Goal: Navigation & Orientation: Find specific page/section

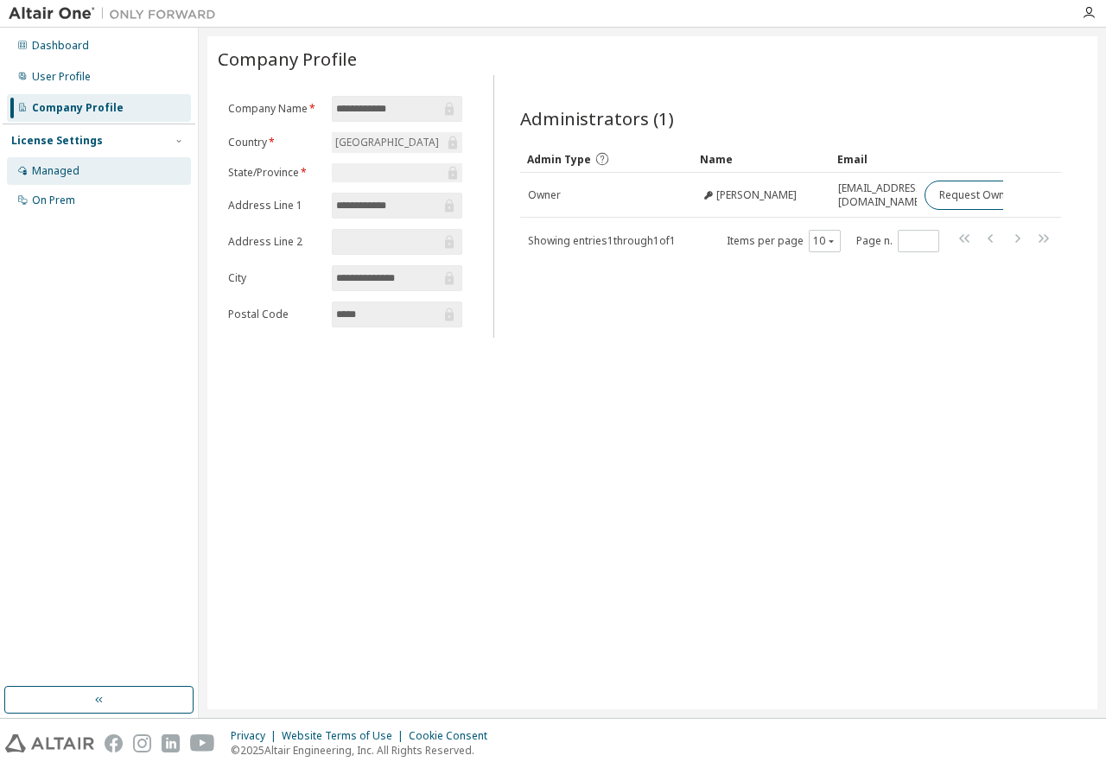
click at [97, 169] on div "Managed" at bounding box center [99, 171] width 184 height 28
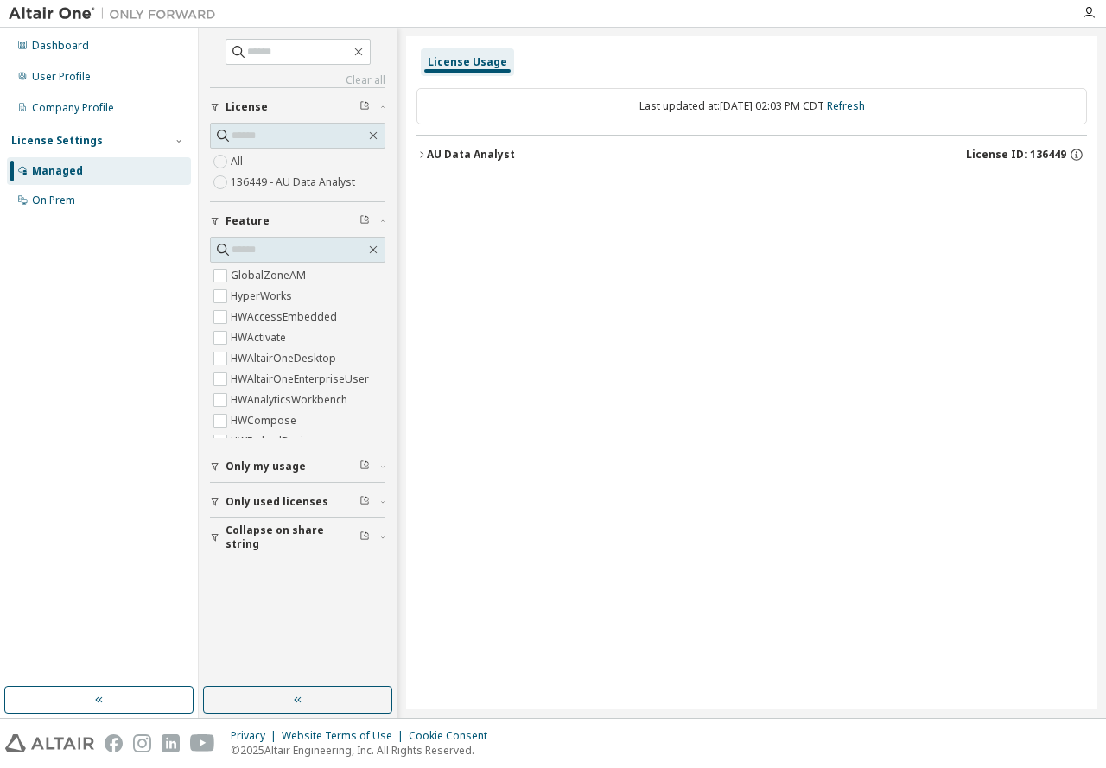
click at [422, 154] on icon "button" at bounding box center [421, 154] width 10 height 10
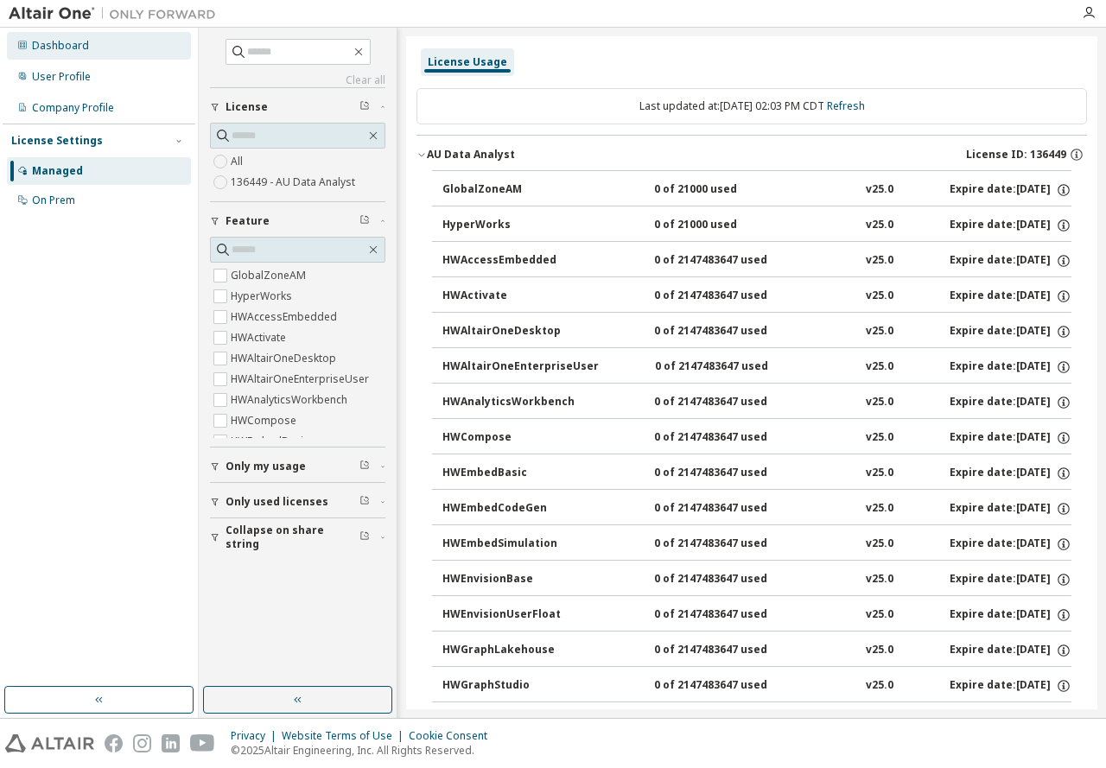
click at [32, 44] on div "Dashboard" at bounding box center [60, 46] width 57 height 14
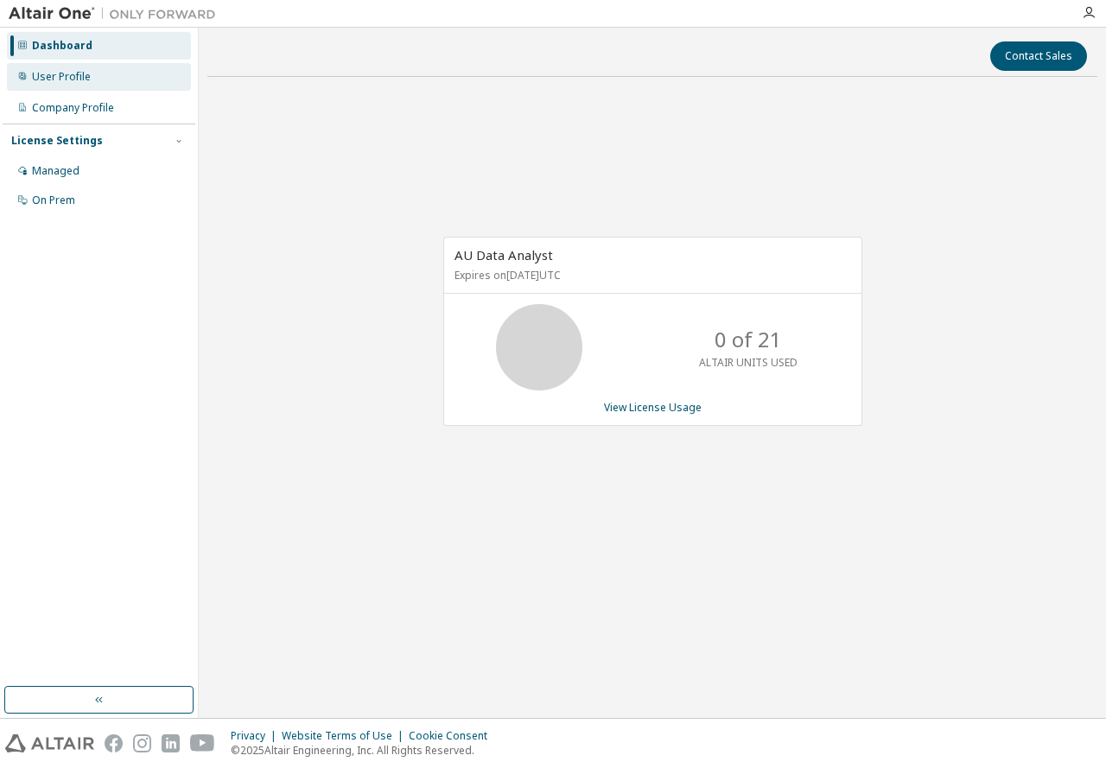
click at [60, 76] on div "User Profile" at bounding box center [61, 77] width 59 height 14
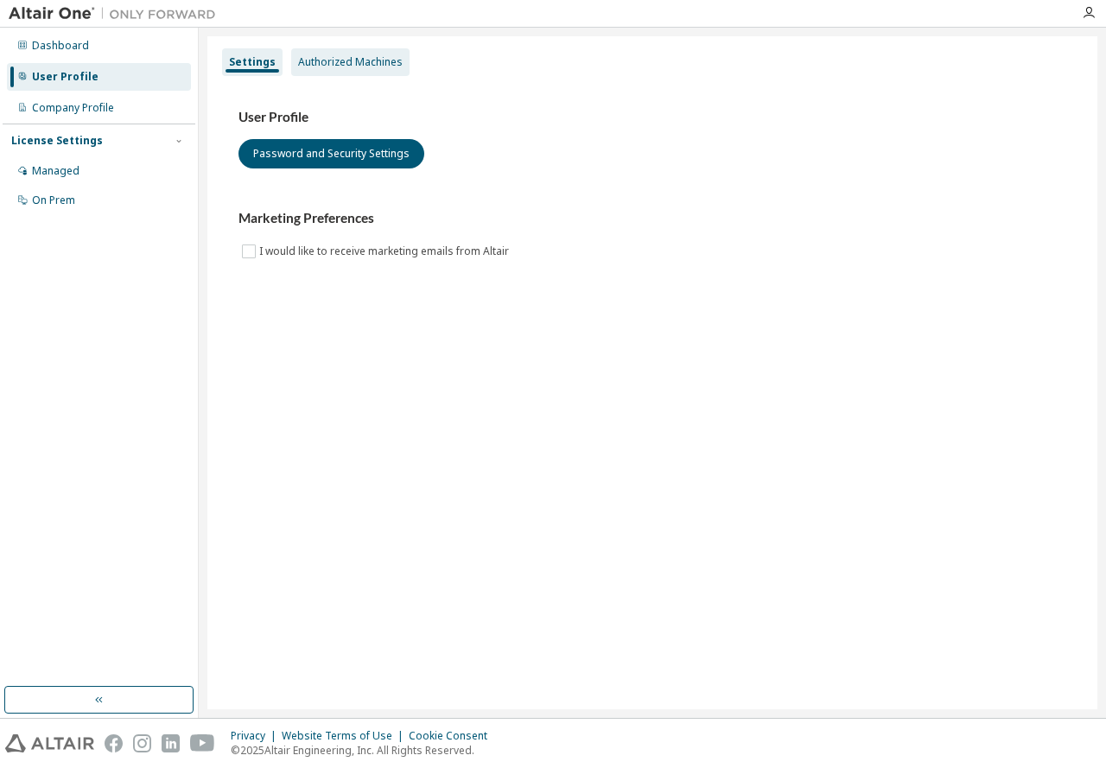
click at [383, 60] on div "Authorized Machines" at bounding box center [350, 62] width 105 height 14
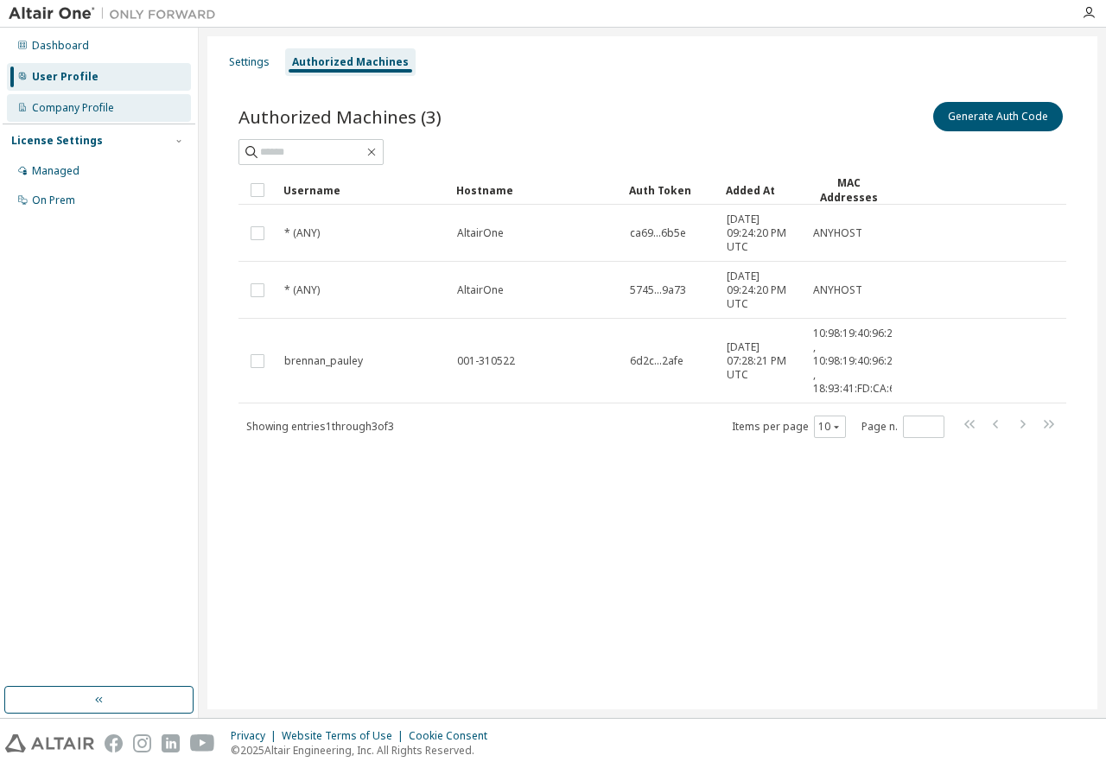
click at [102, 108] on div "Company Profile" at bounding box center [73, 108] width 82 height 14
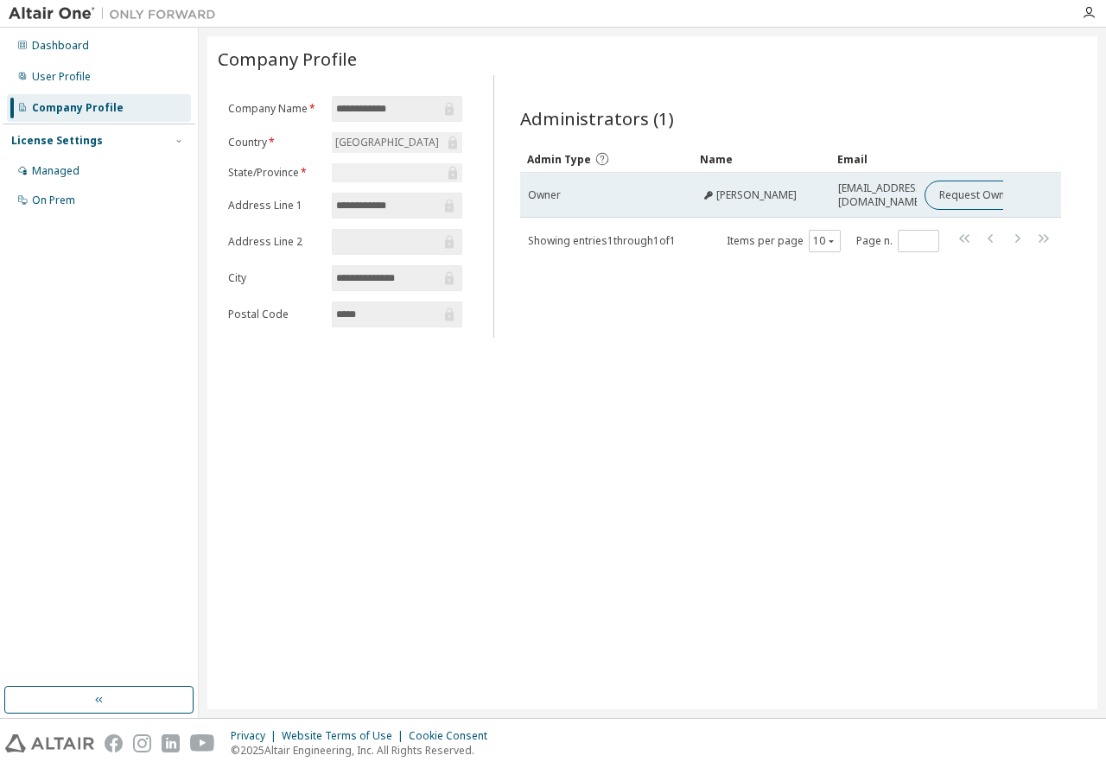
click at [759, 211] on td "[PERSON_NAME]" at bounding box center [761, 195] width 137 height 45
click at [760, 194] on span "[PERSON_NAME]" at bounding box center [756, 195] width 80 height 14
click at [871, 197] on span "[EMAIL_ADDRESS][DOMAIN_NAME]" at bounding box center [881, 195] width 87 height 28
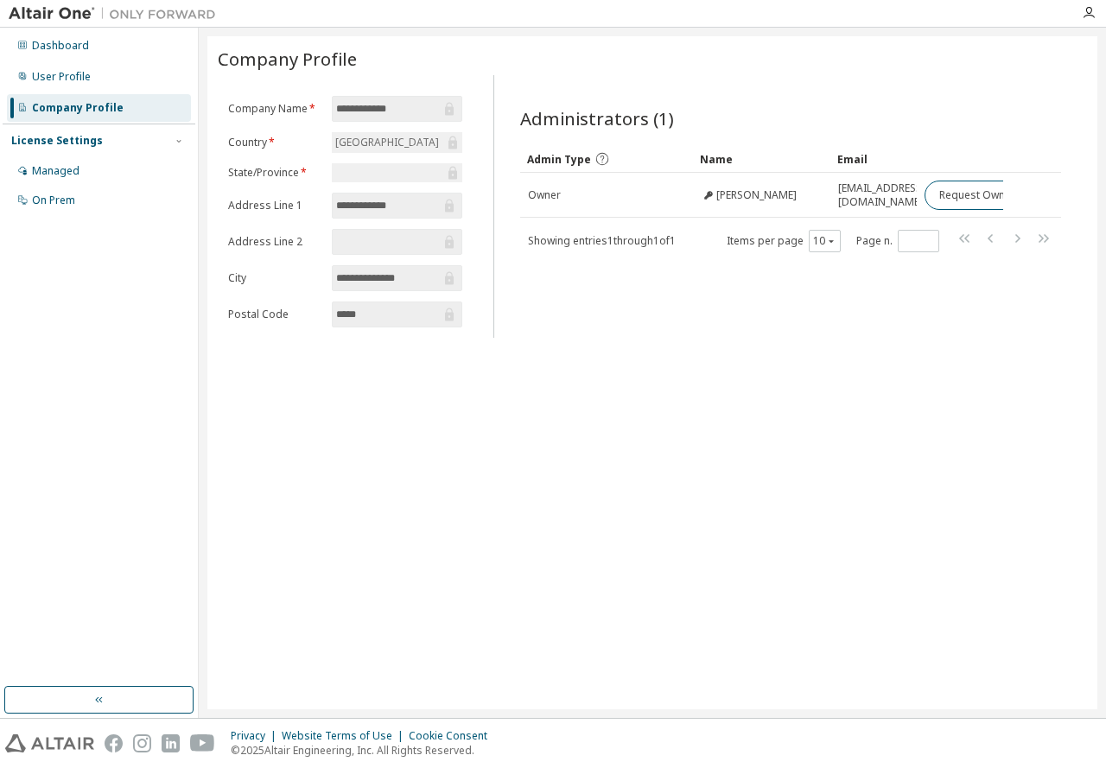
click at [546, 497] on div "**********" at bounding box center [652, 372] width 890 height 673
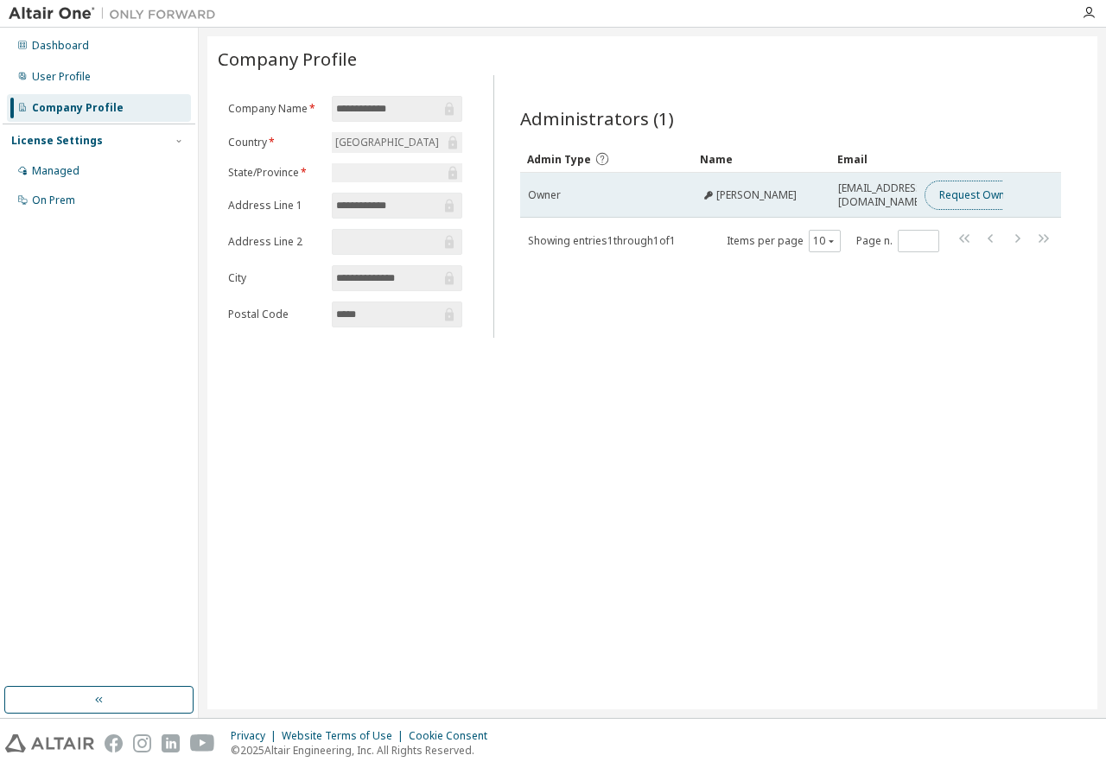
click at [951, 199] on button "Request Owner Change" at bounding box center [998, 195] width 146 height 29
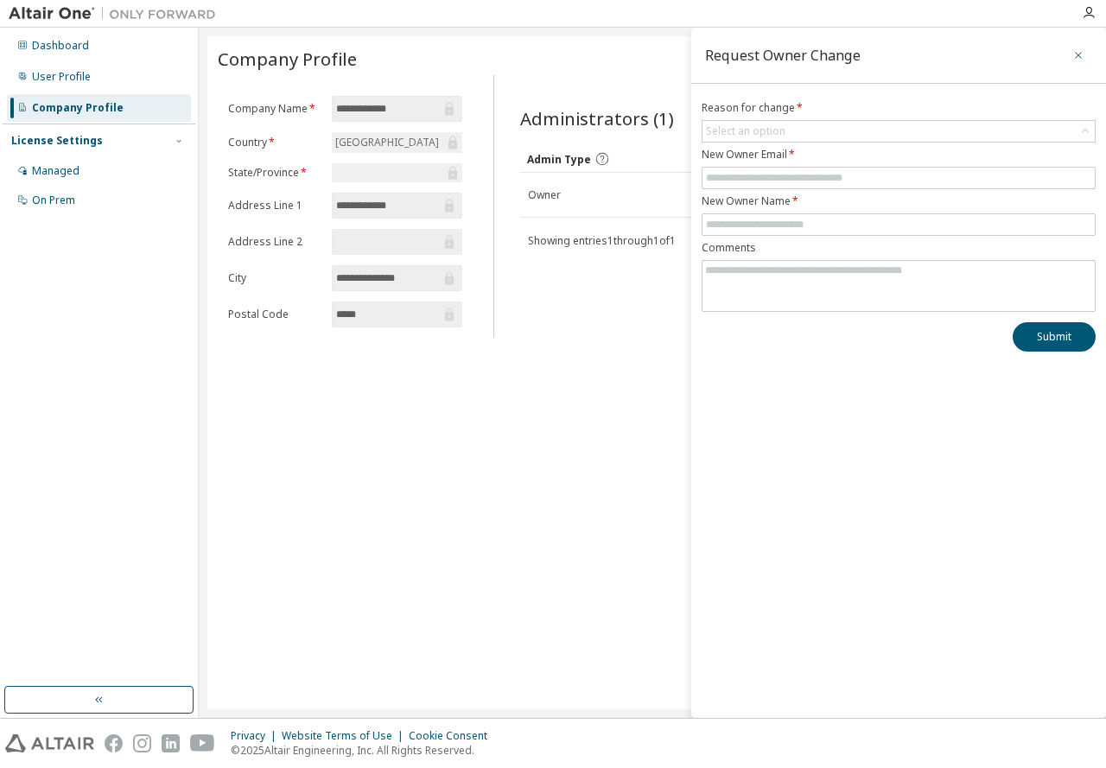
click at [1076, 54] on icon "button" at bounding box center [1078, 55] width 12 height 14
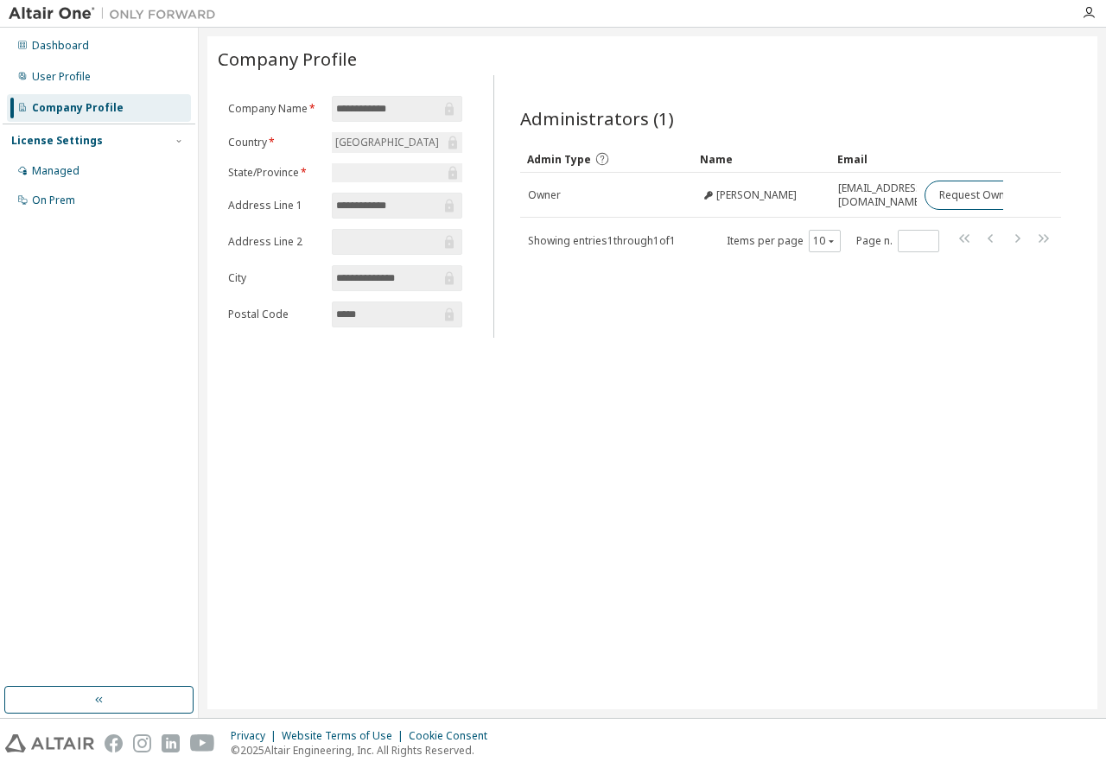
click at [724, 422] on div "**********" at bounding box center [652, 372] width 890 height 673
click at [57, 47] on div "Dashboard" at bounding box center [60, 46] width 57 height 14
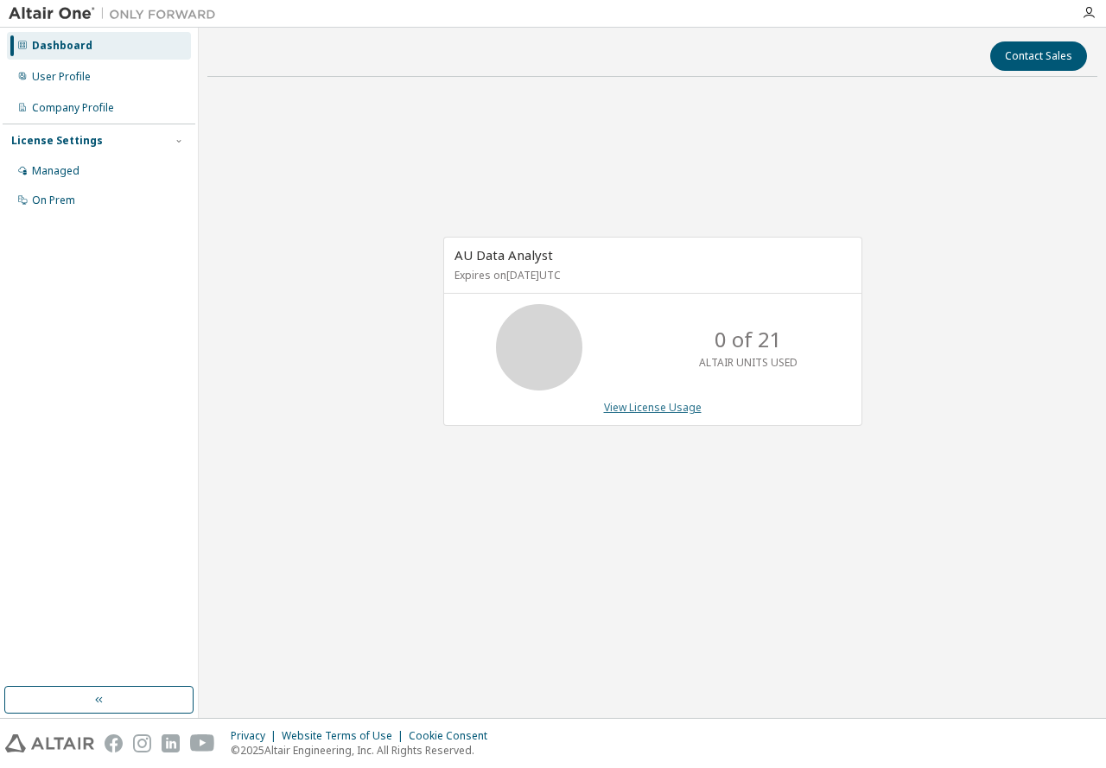
click at [653, 411] on link "View License Usage" at bounding box center [653, 407] width 98 height 15
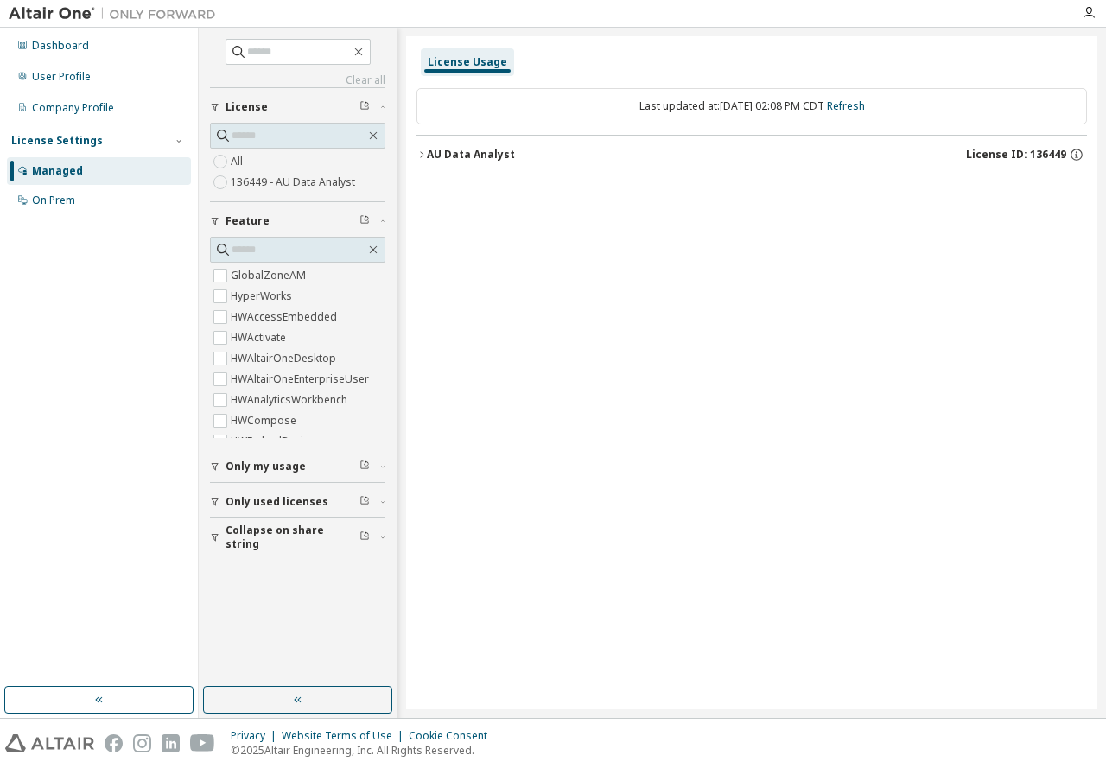
click at [422, 156] on icon "button" at bounding box center [421, 154] width 3 height 6
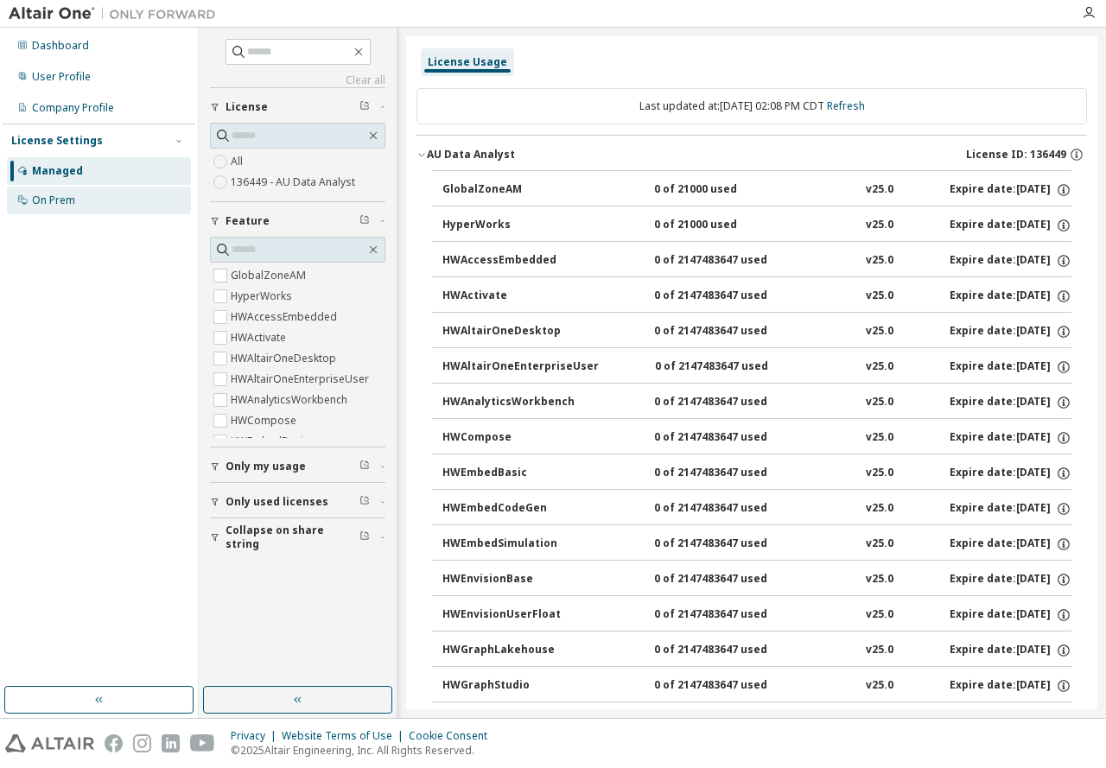
click at [65, 203] on div "On Prem" at bounding box center [53, 201] width 43 height 14
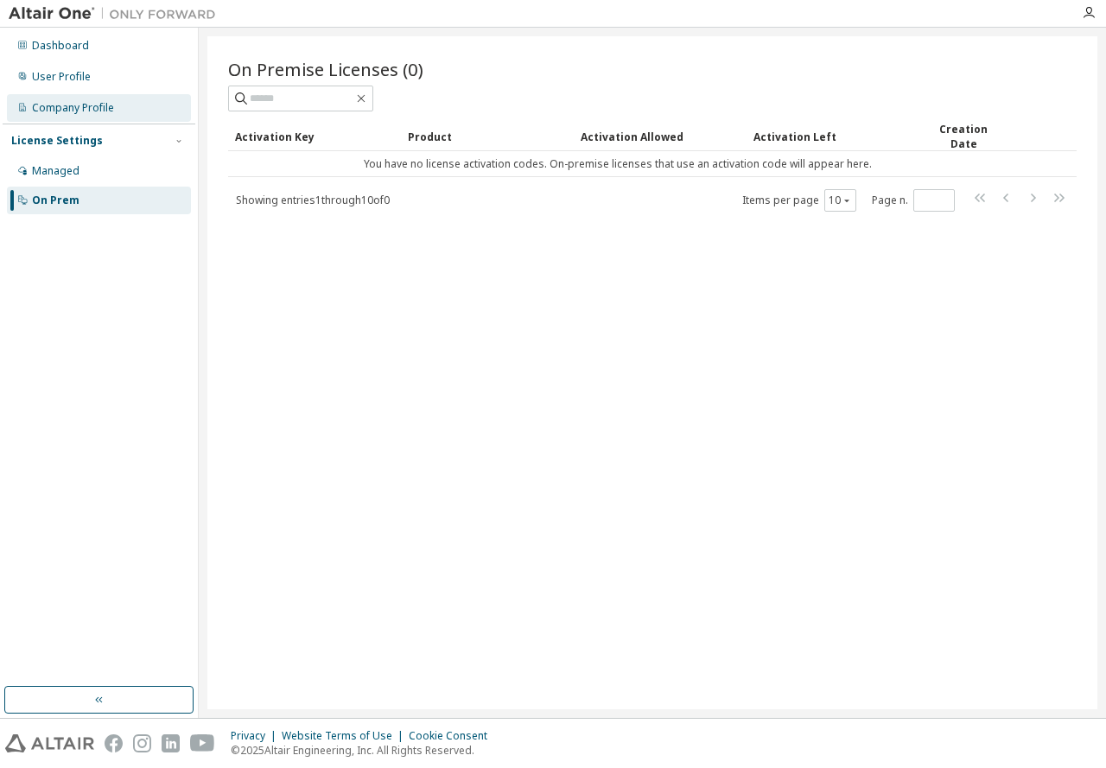
click at [67, 108] on div "Company Profile" at bounding box center [73, 108] width 82 height 14
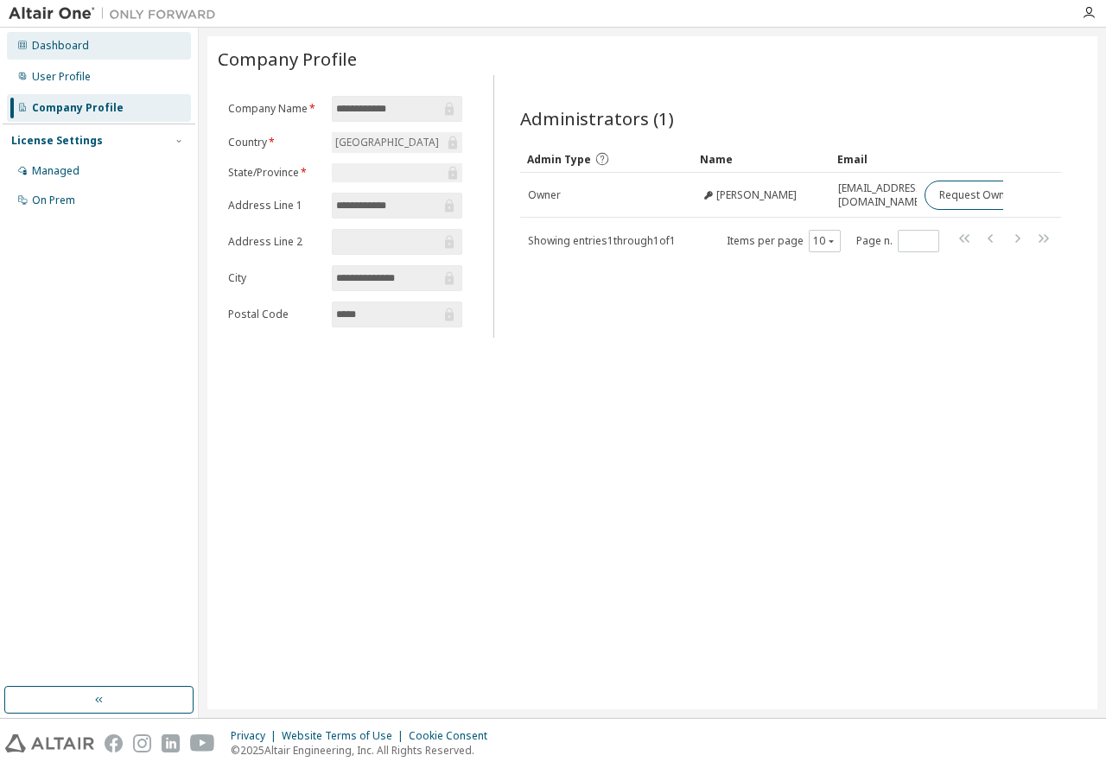
click at [46, 45] on div "Dashboard" at bounding box center [60, 46] width 57 height 14
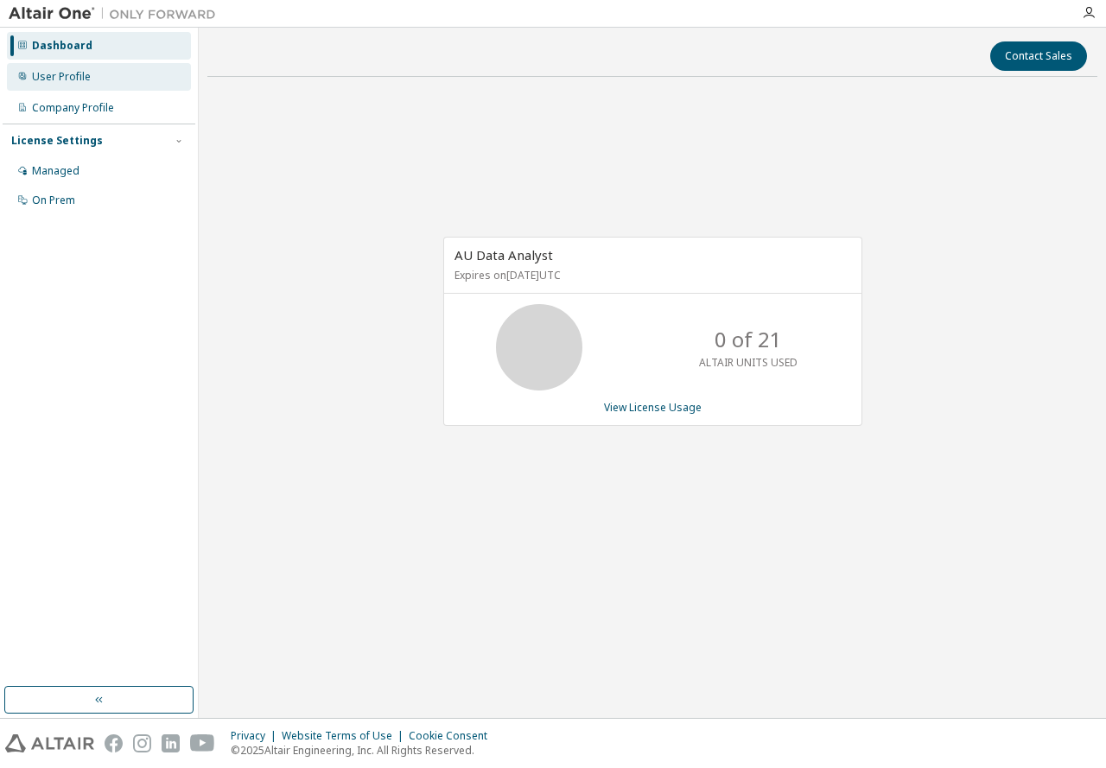
click at [63, 86] on div "User Profile" at bounding box center [99, 77] width 184 height 28
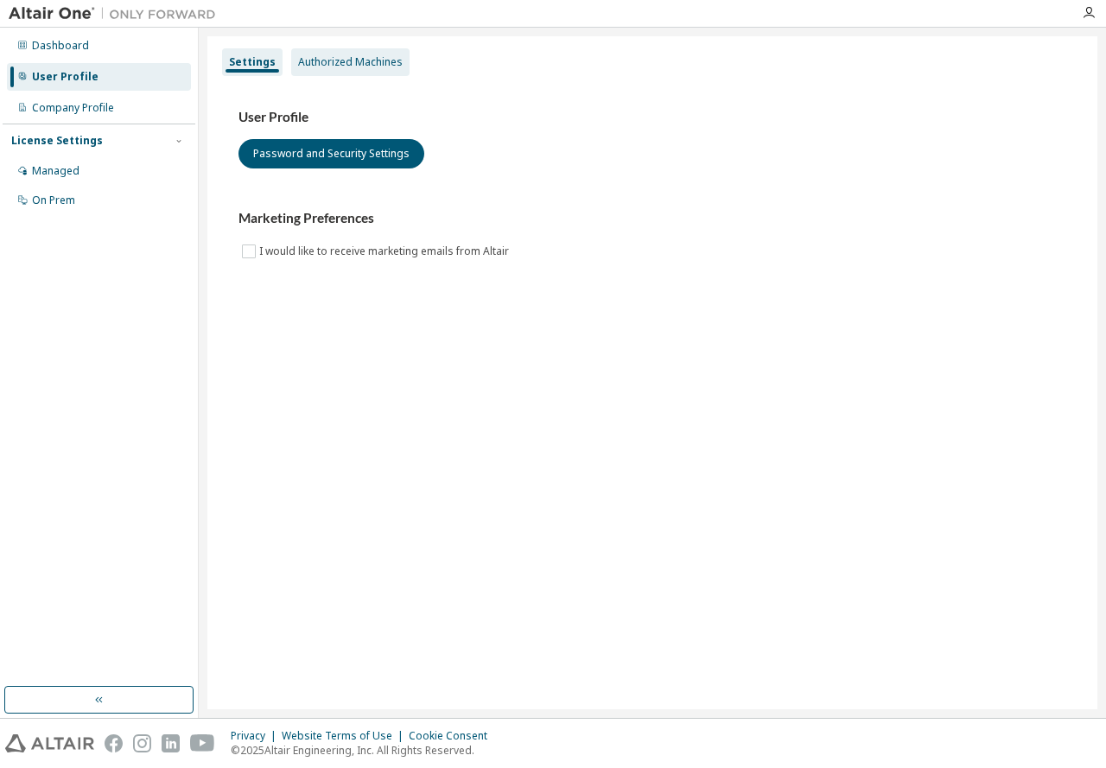
click at [326, 75] on div "Authorized Machines" at bounding box center [350, 62] width 118 height 28
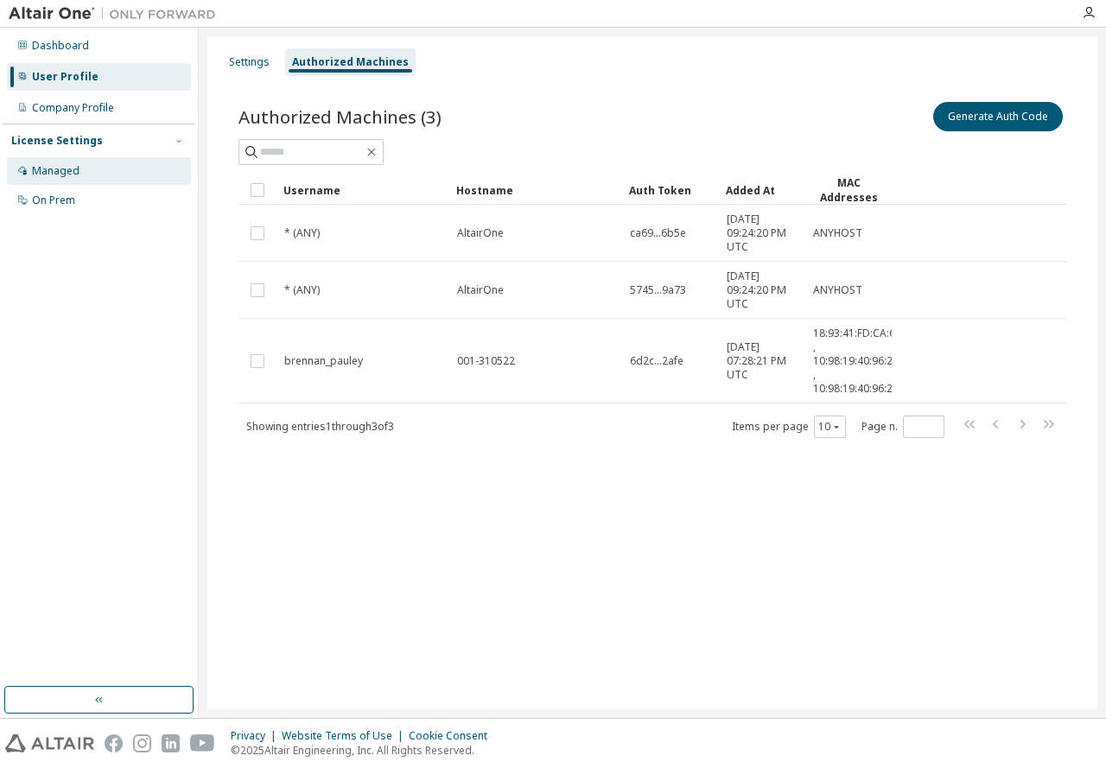
click at [50, 184] on div "Managed" at bounding box center [99, 171] width 184 height 28
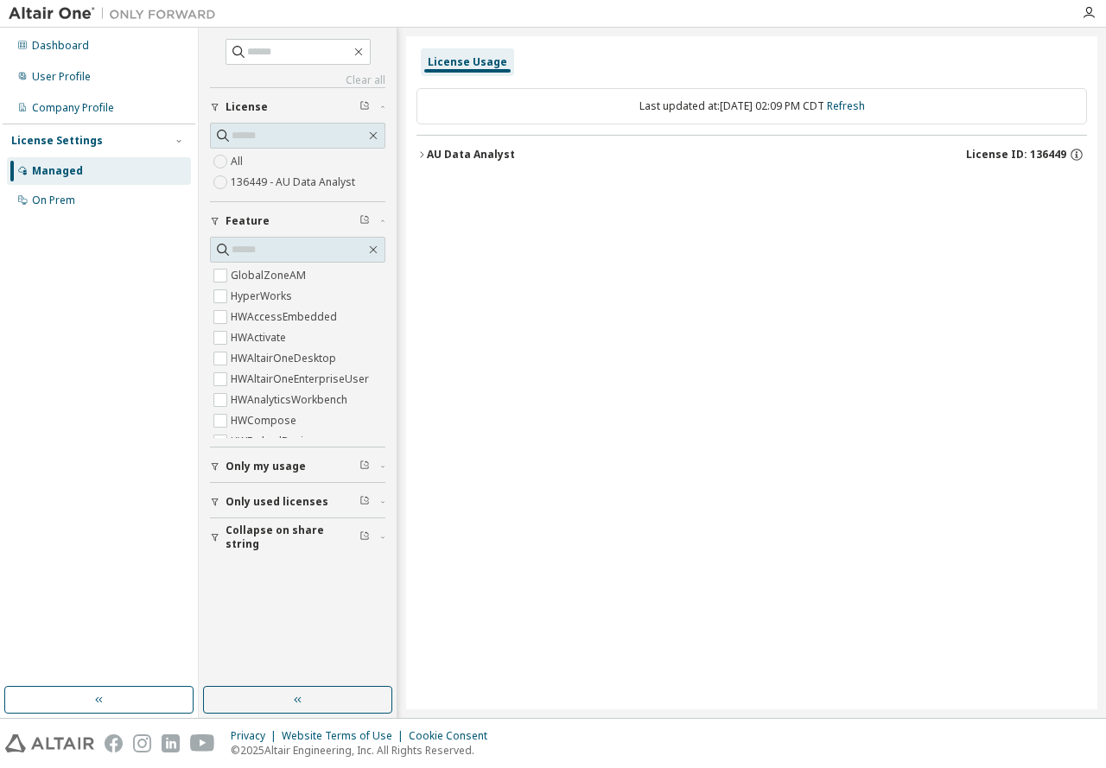
click at [421, 155] on icon "button" at bounding box center [421, 154] width 10 height 10
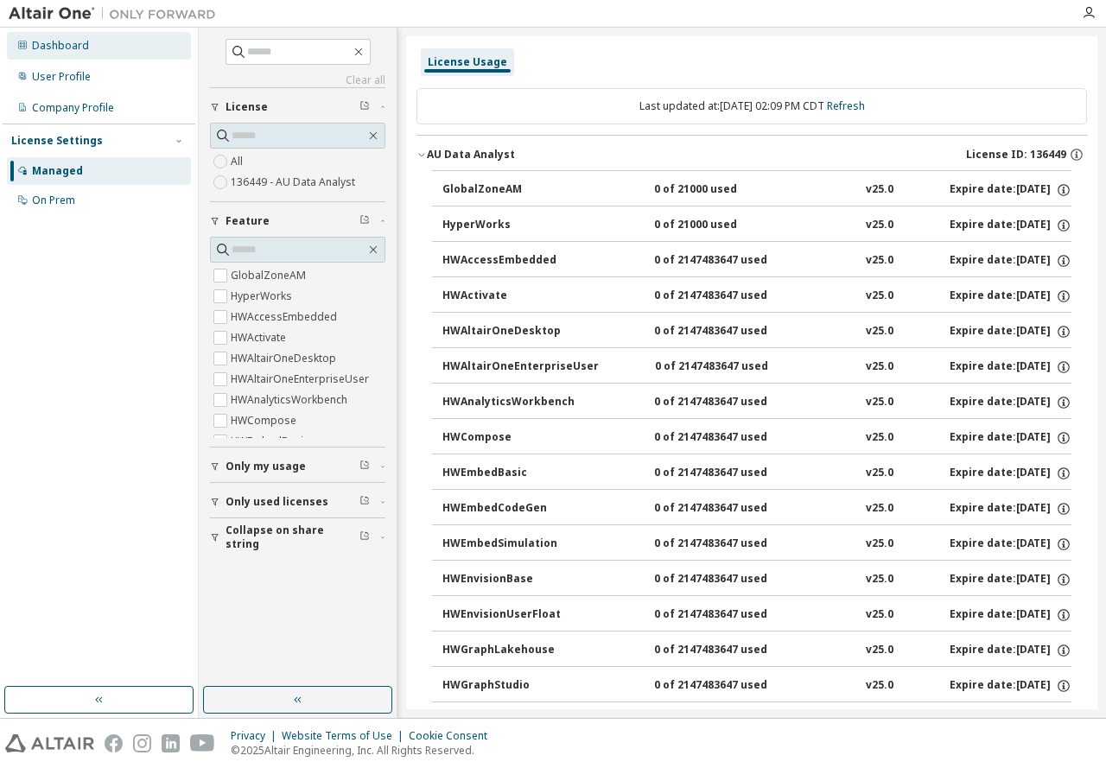
click at [89, 52] on div "Dashboard" at bounding box center [99, 46] width 184 height 28
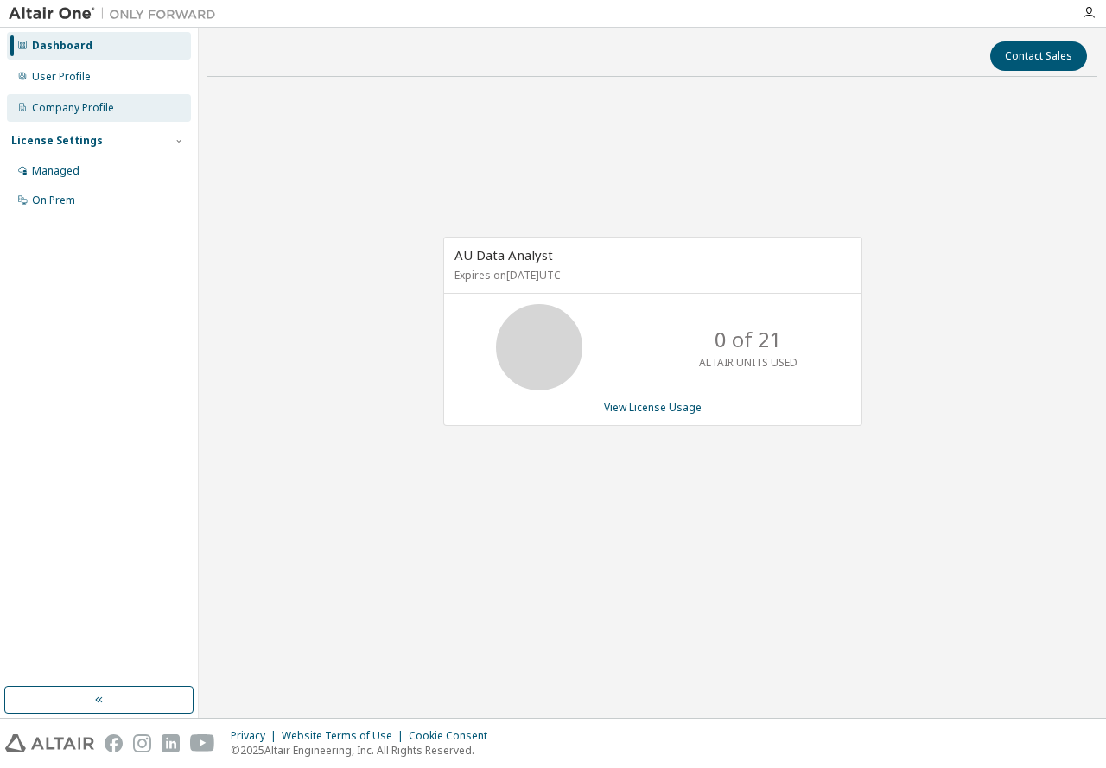
click at [59, 109] on div "Company Profile" at bounding box center [73, 108] width 82 height 14
